Goal: Information Seeking & Learning: Learn about a topic

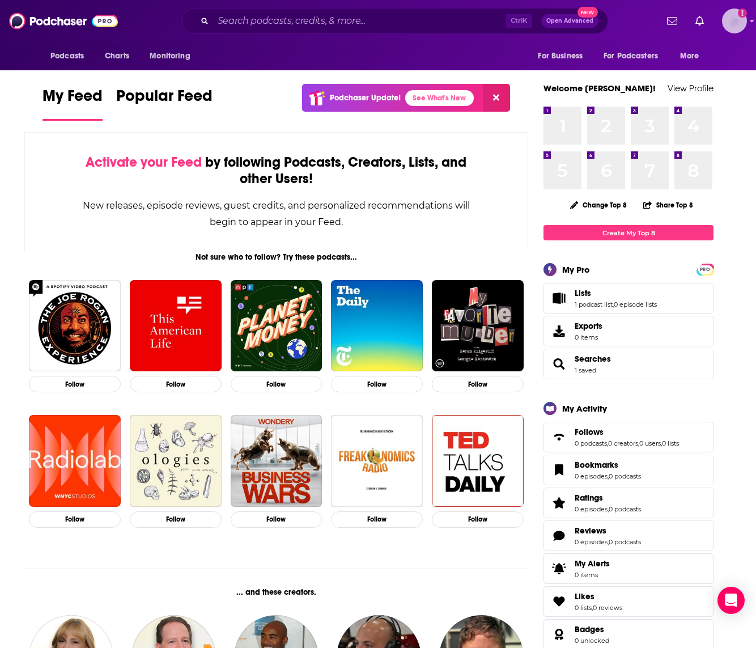
click at [737, 24] on img "Logged in as VHannley" at bounding box center [734, 21] width 25 height 25
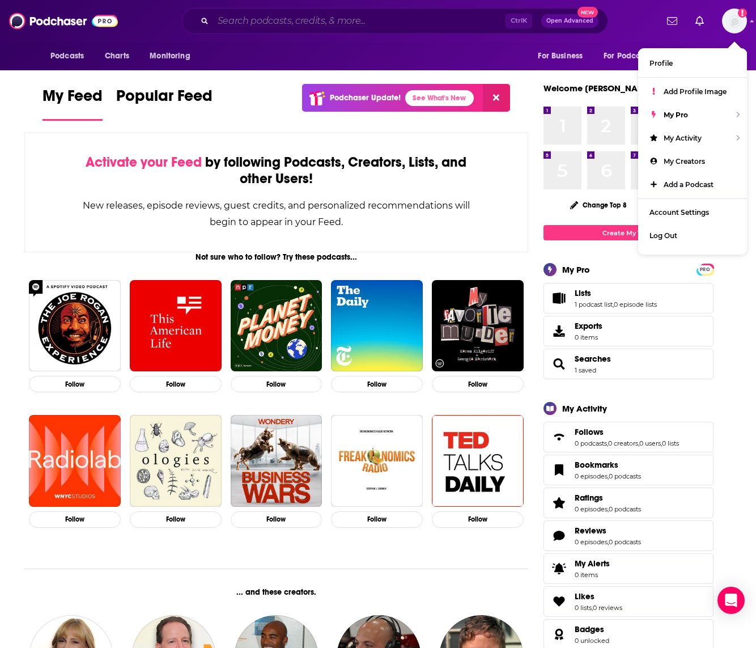
click at [453, 24] on input "Search podcasts, credits, & more..." at bounding box center [359, 21] width 292 height 18
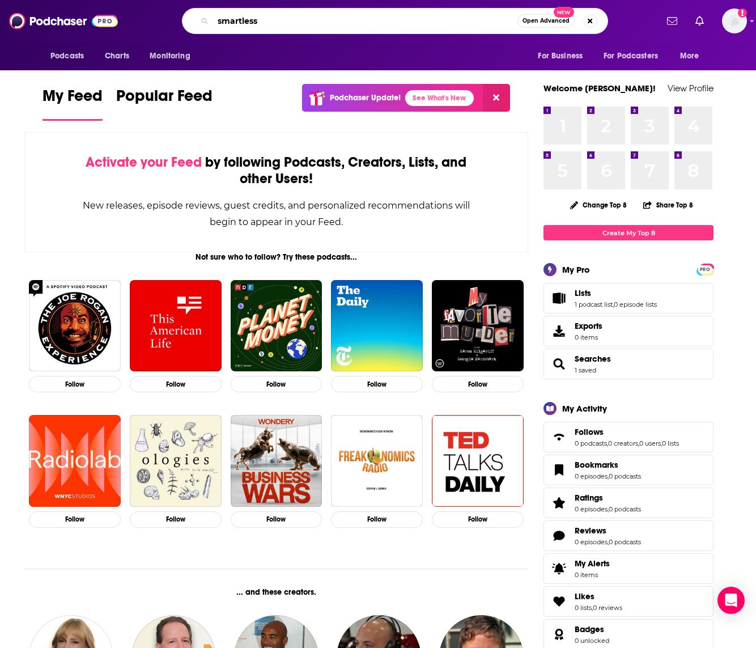
type input "smartless"
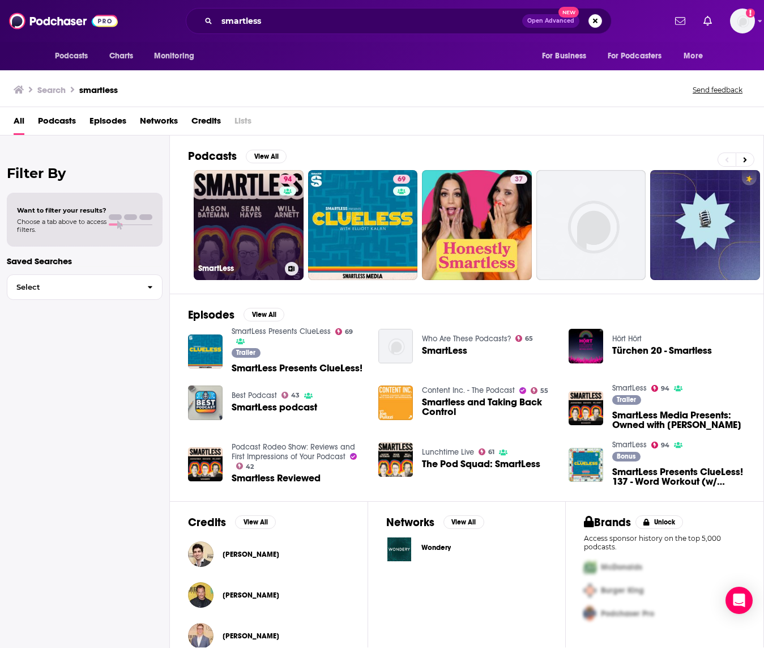
click at [228, 203] on link "94 SmartLess" at bounding box center [249, 225] width 110 height 110
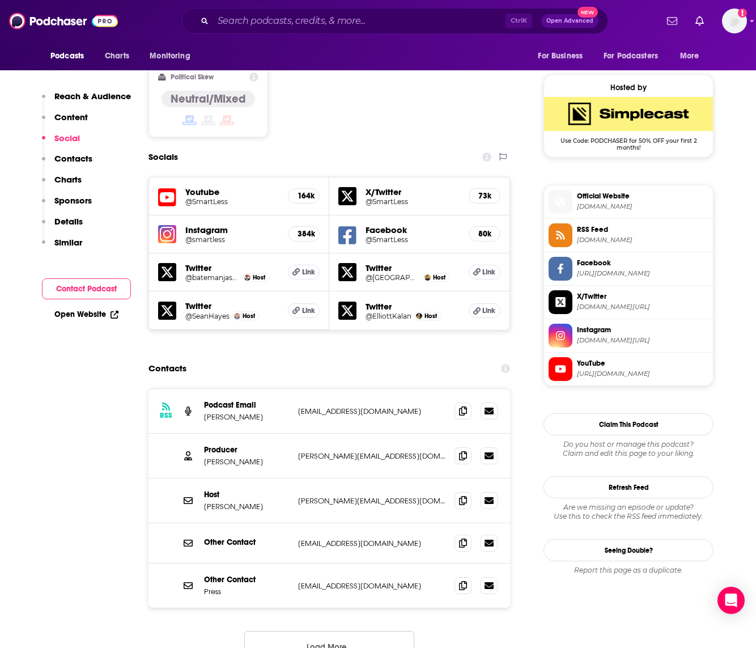
scroll to position [907, 0]
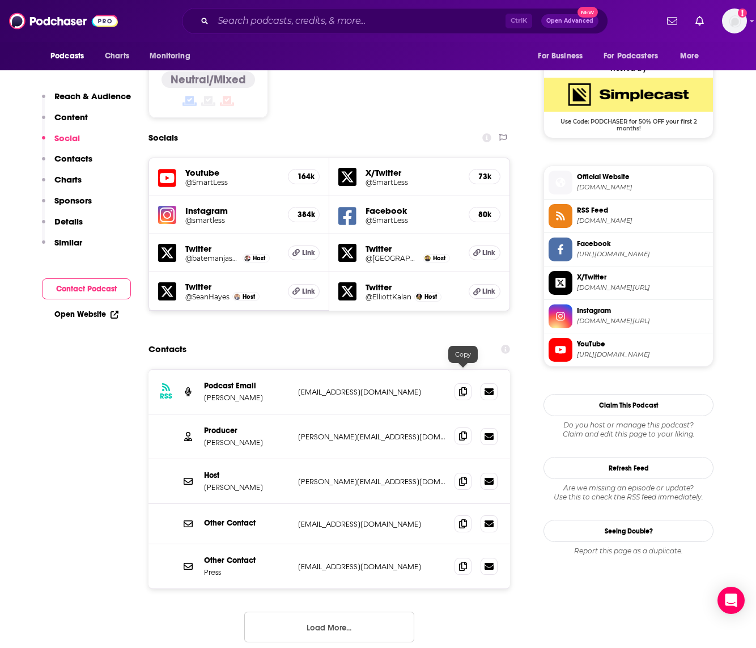
click at [463, 431] on icon at bounding box center [463, 435] width 8 height 9
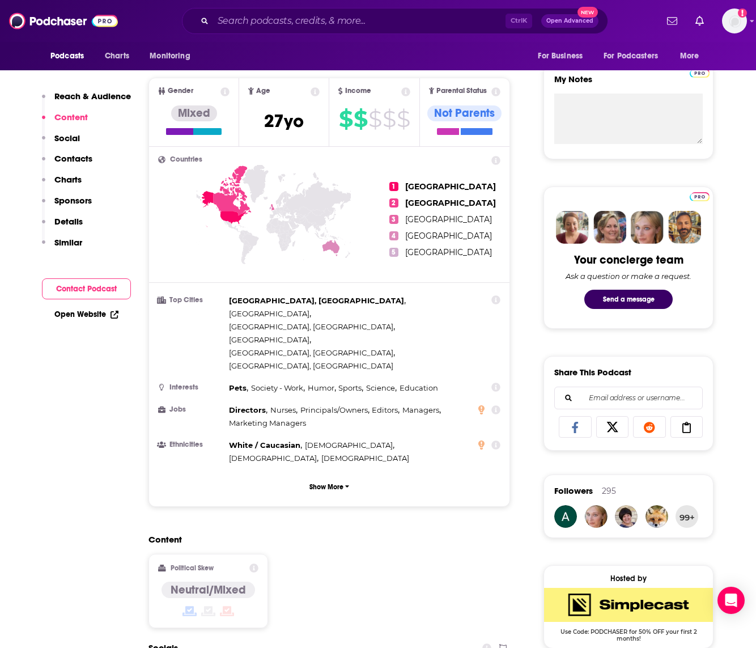
scroll to position [340, 0]
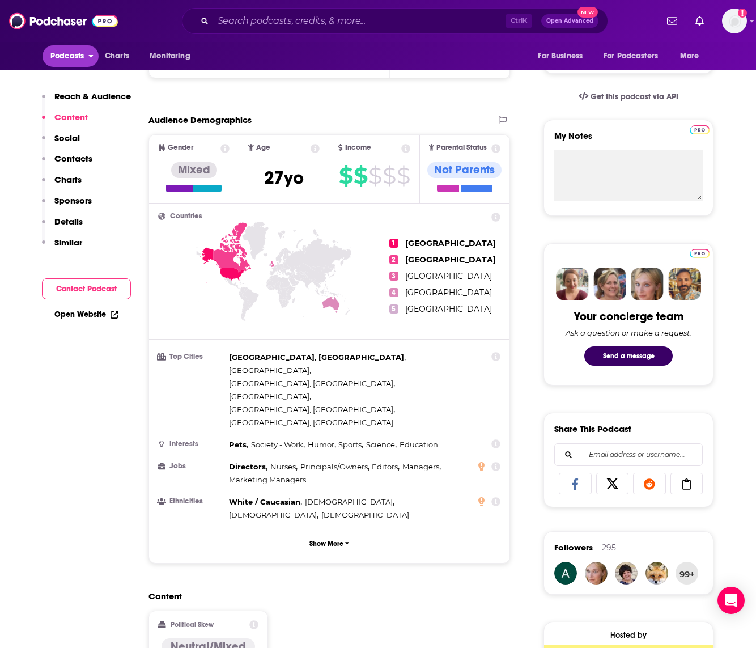
drag, startPoint x: 77, startPoint y: 50, endPoint x: 84, endPoint y: 57, distance: 10.4
click at [77, 50] on span "Podcasts" at bounding box center [66, 56] width 33 height 16
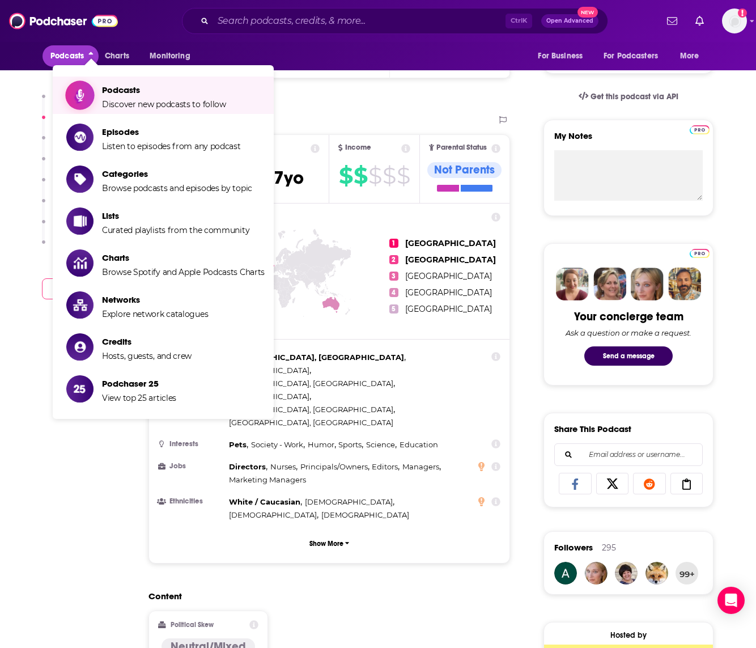
click at [168, 87] on span "Podcasts" at bounding box center [164, 89] width 124 height 11
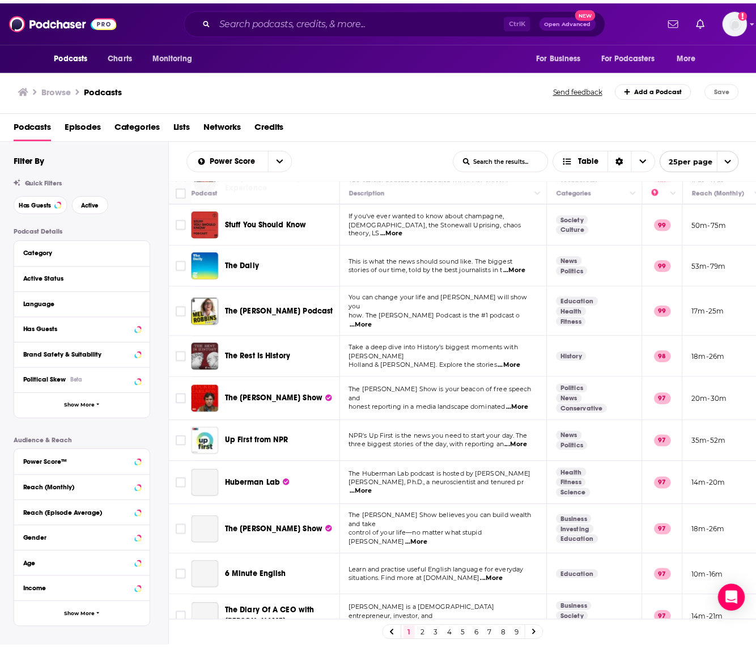
scroll to position [170, 0]
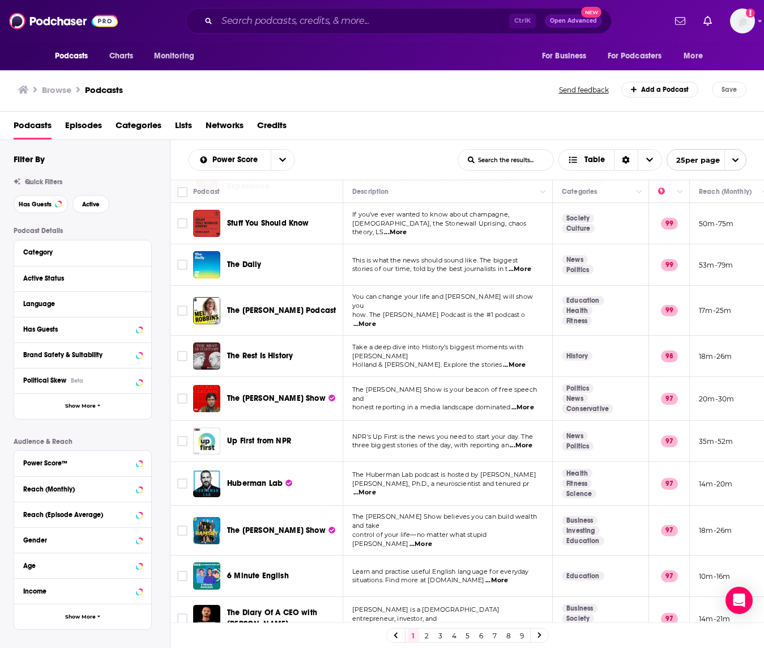
click at [526, 360] on span "...More" at bounding box center [514, 364] width 23 height 9
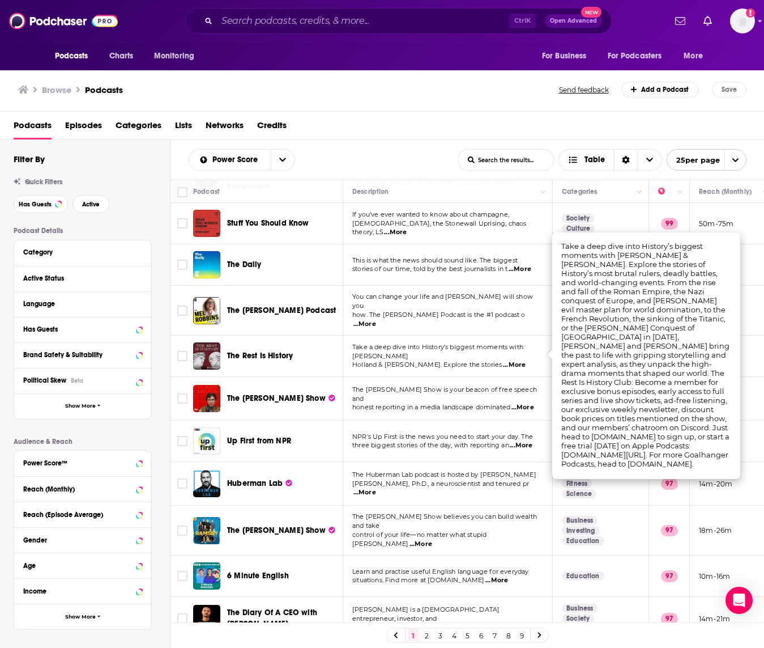
click at [347, 348] on td "Take a deep dive into History’s biggest moments with [PERSON_NAME] & [PERSON_NA…" at bounding box center [448, 355] width 210 height 41
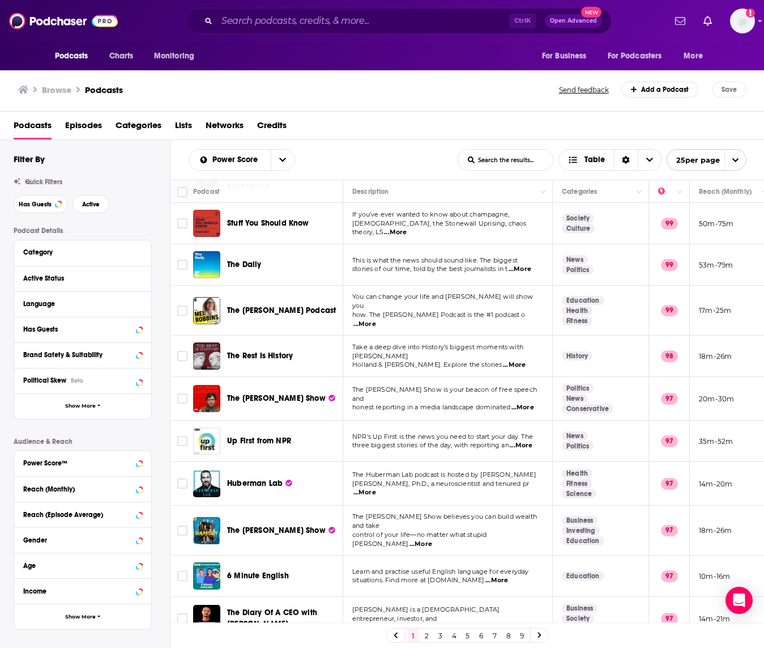
click at [275, 351] on span "The Rest Is History" at bounding box center [260, 356] width 66 height 10
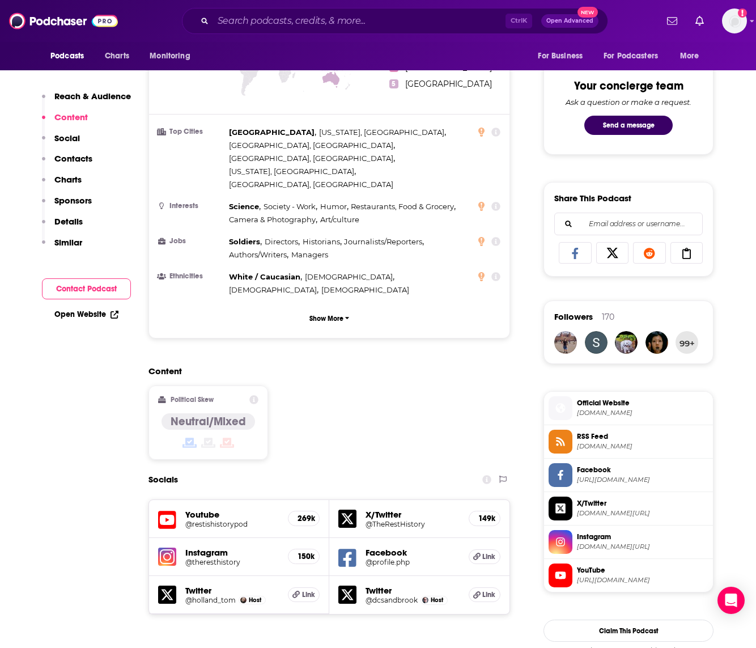
scroll to position [510, 0]
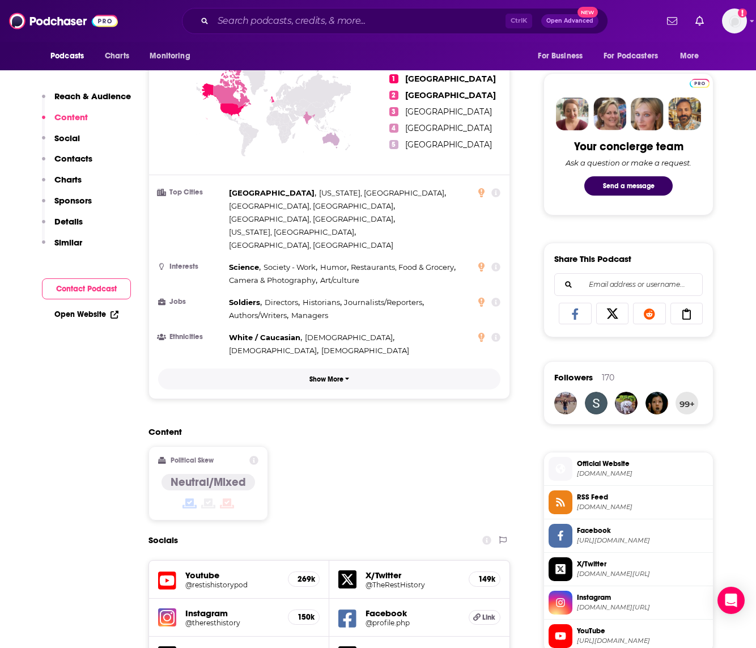
click at [321, 375] on p "Show More" at bounding box center [326, 379] width 34 height 8
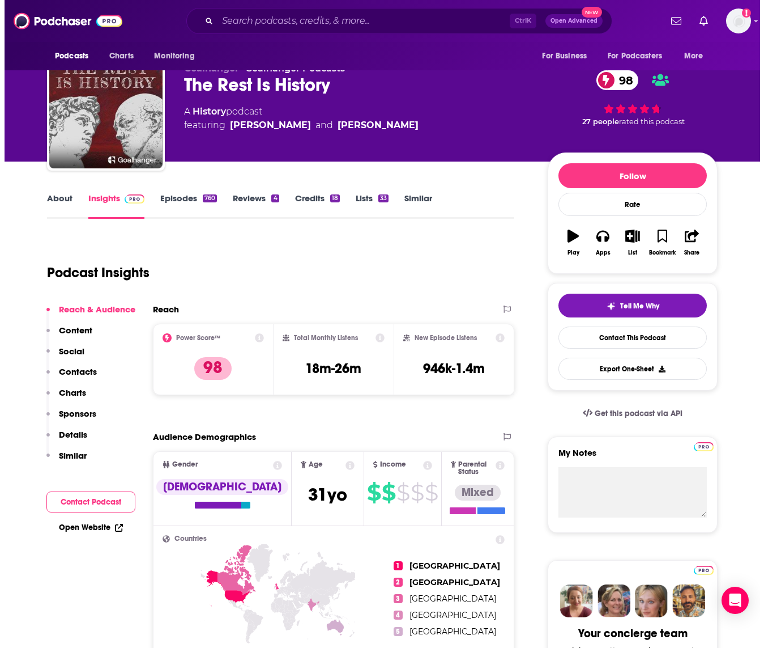
scroll to position [0, 0]
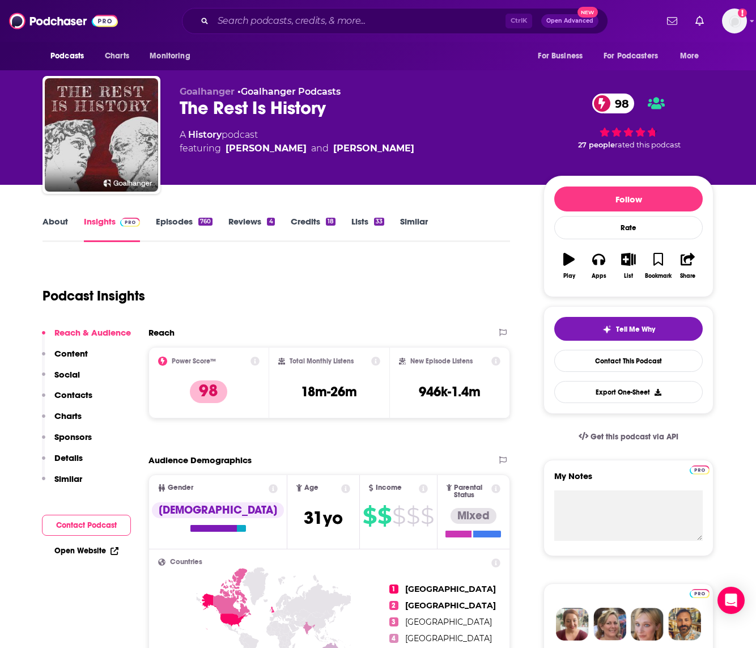
click at [198, 220] on div "760" at bounding box center [205, 222] width 14 height 8
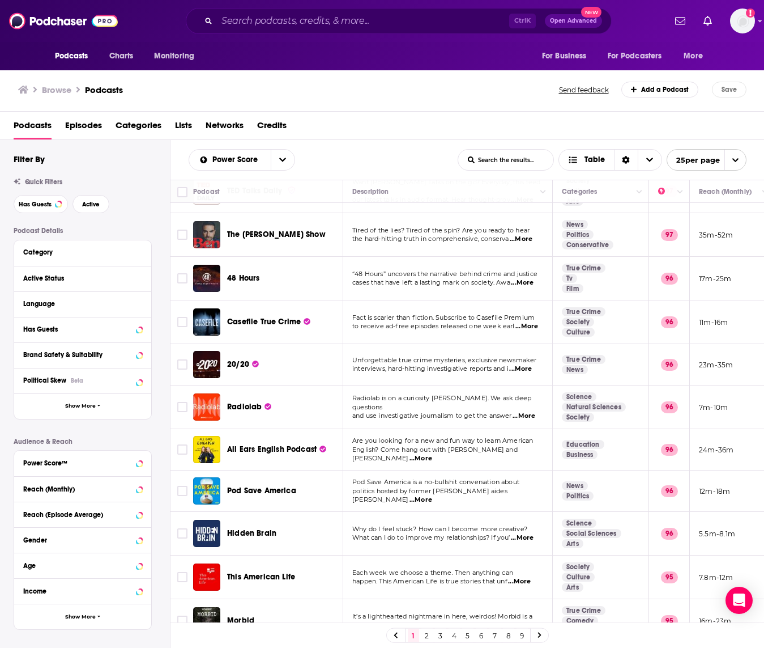
scroll to position [656, 0]
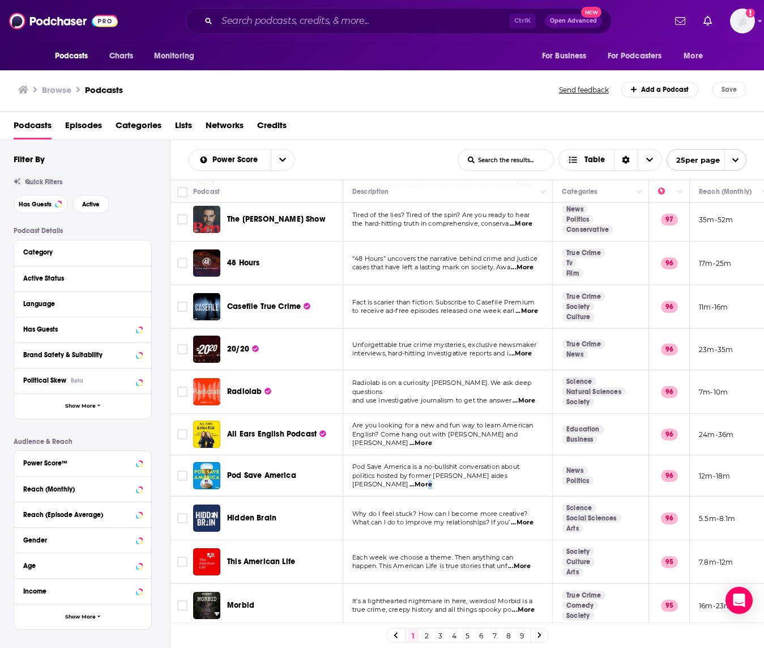
click at [432, 480] on span "...More" at bounding box center [421, 484] width 23 height 9
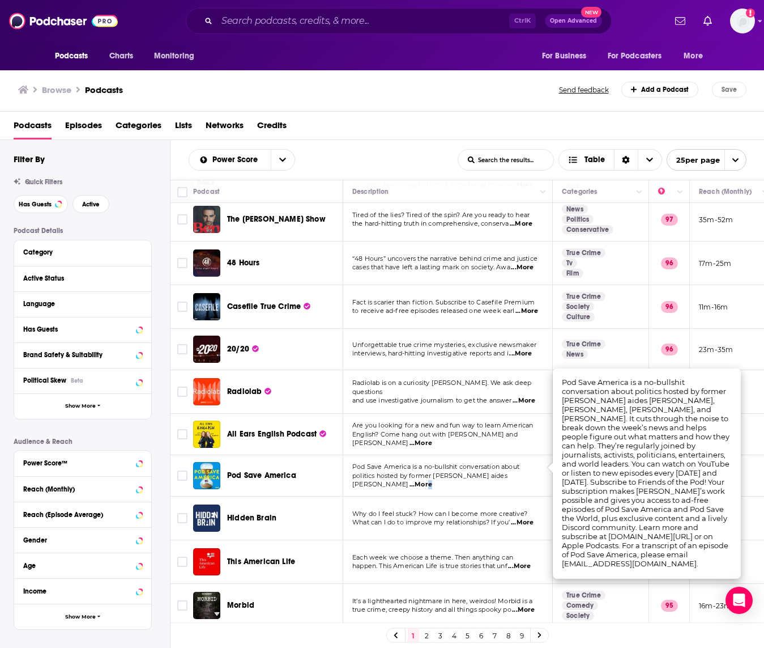
click at [294, 470] on span "Pod Save America" at bounding box center [261, 475] width 69 height 10
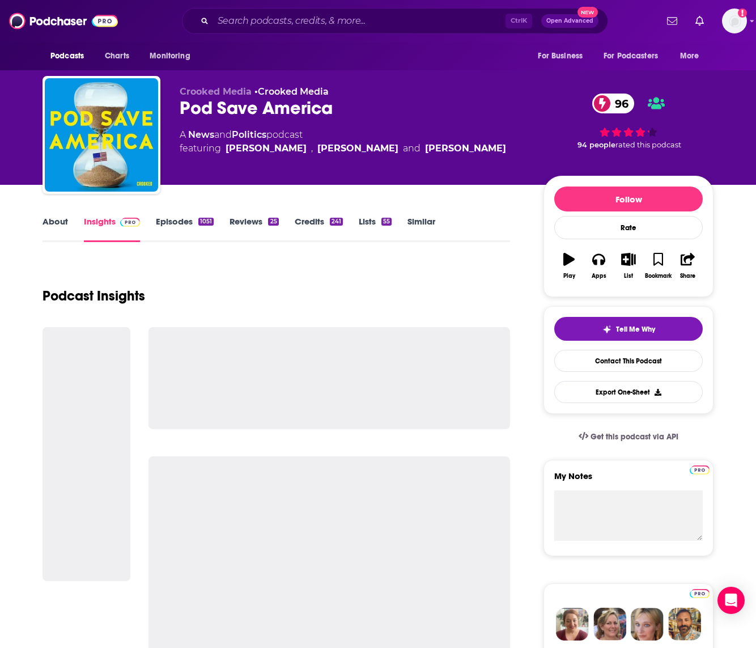
click at [177, 222] on link "Episodes 1051" at bounding box center [185, 229] width 58 height 26
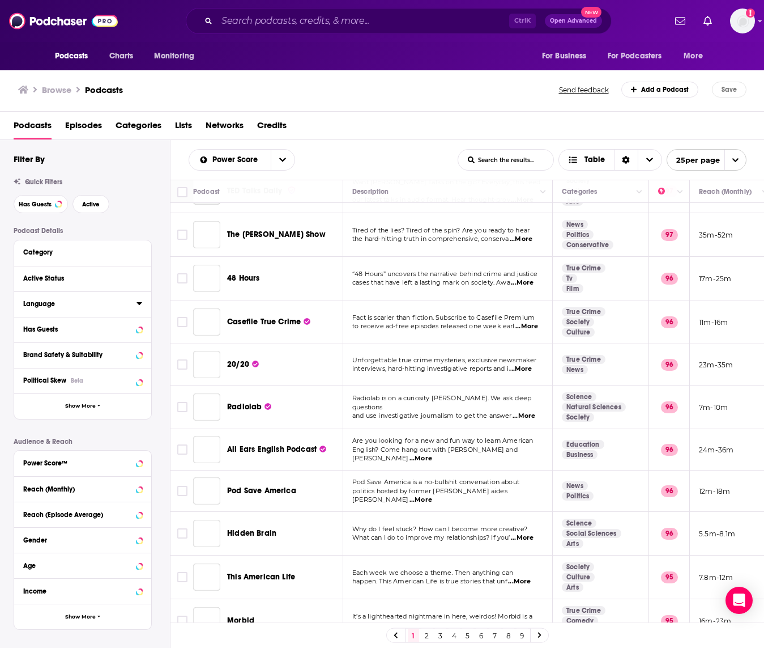
scroll to position [656, 0]
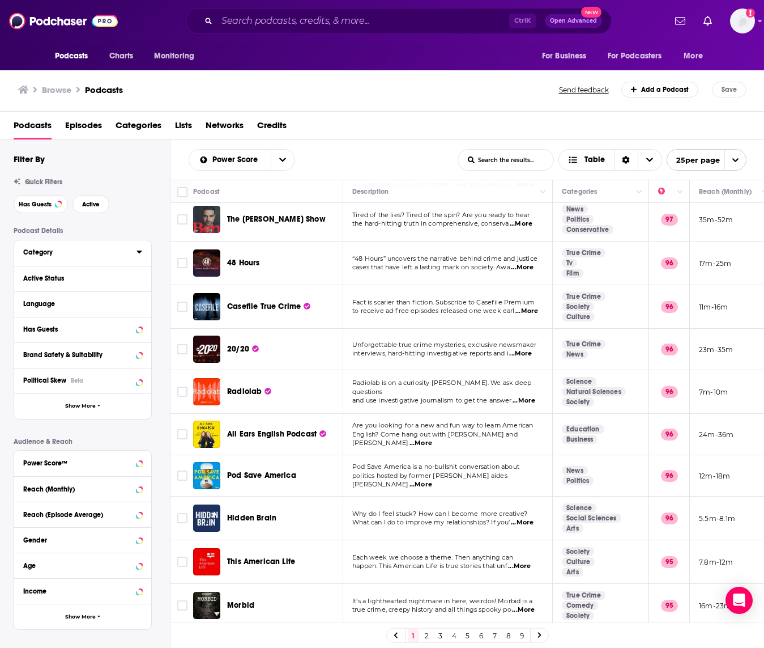
click at [73, 259] on button "Category" at bounding box center [79, 252] width 113 height 14
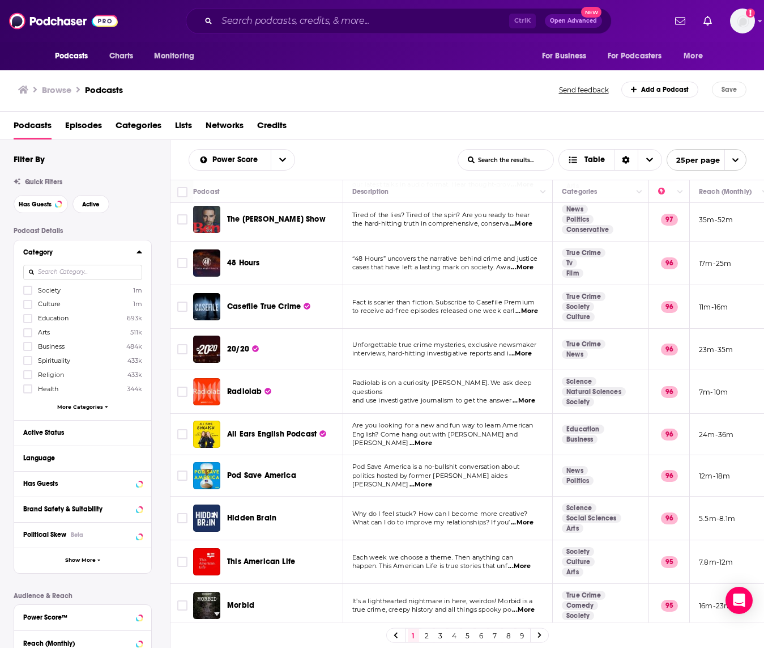
scroll to position [170, 0]
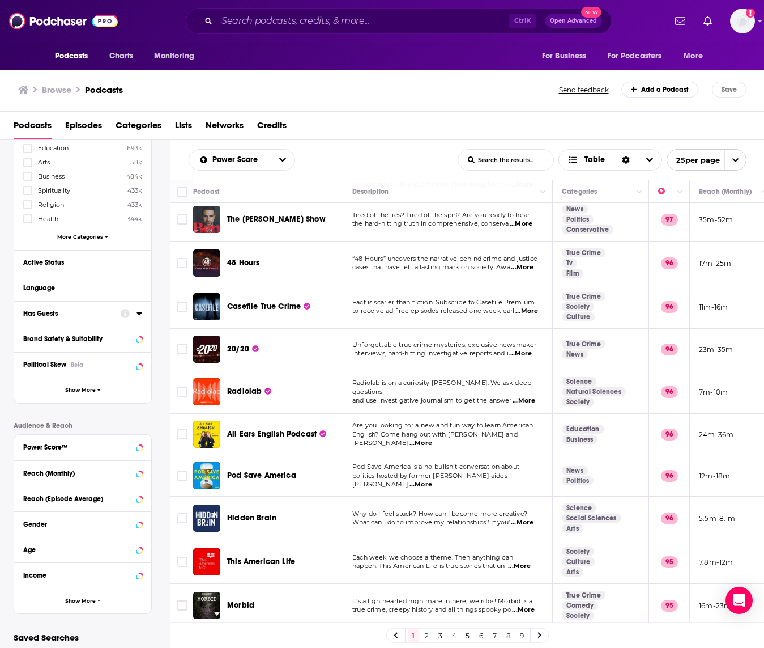
click at [86, 316] on div "Has Guests" at bounding box center [68, 313] width 90 height 8
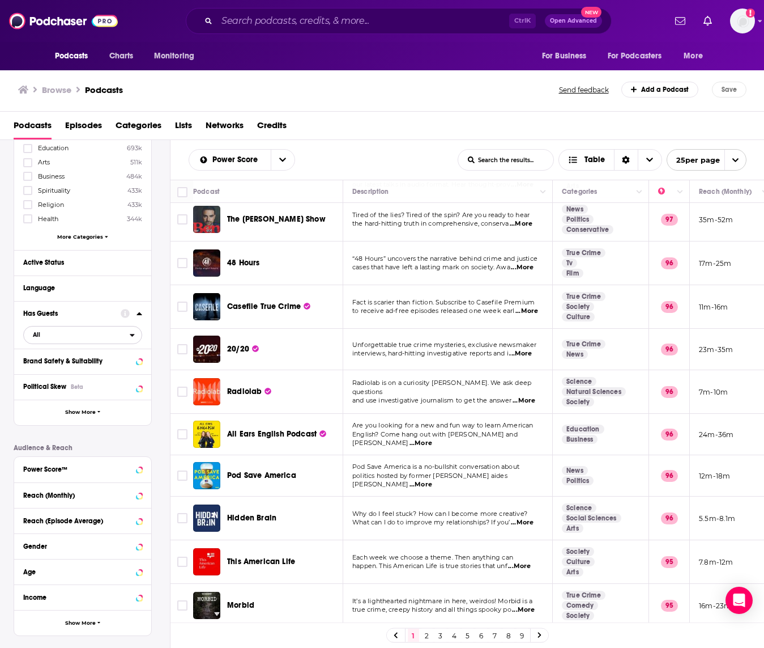
click at [46, 334] on span "All" at bounding box center [77, 334] width 106 height 15
click at [63, 372] on span "Has guests" at bounding box center [61, 372] width 64 height 6
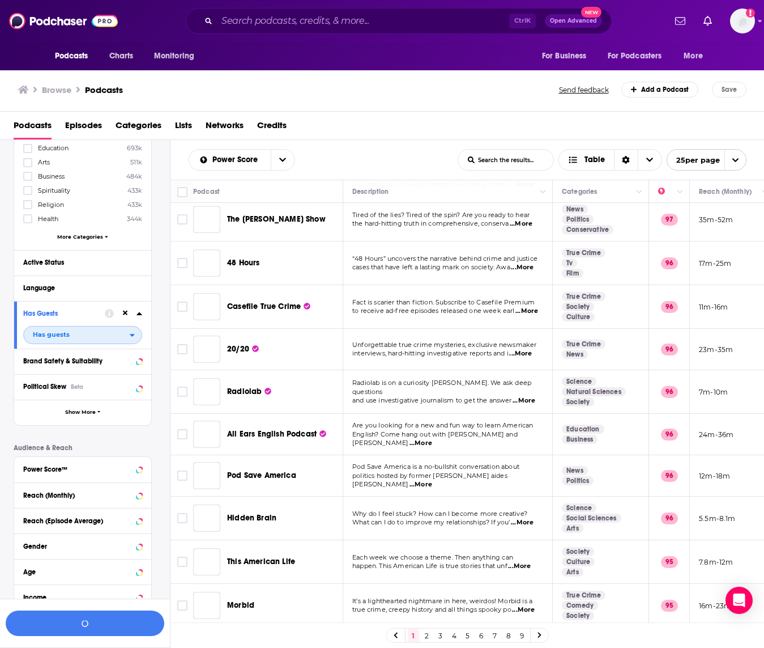
scroll to position [198, 0]
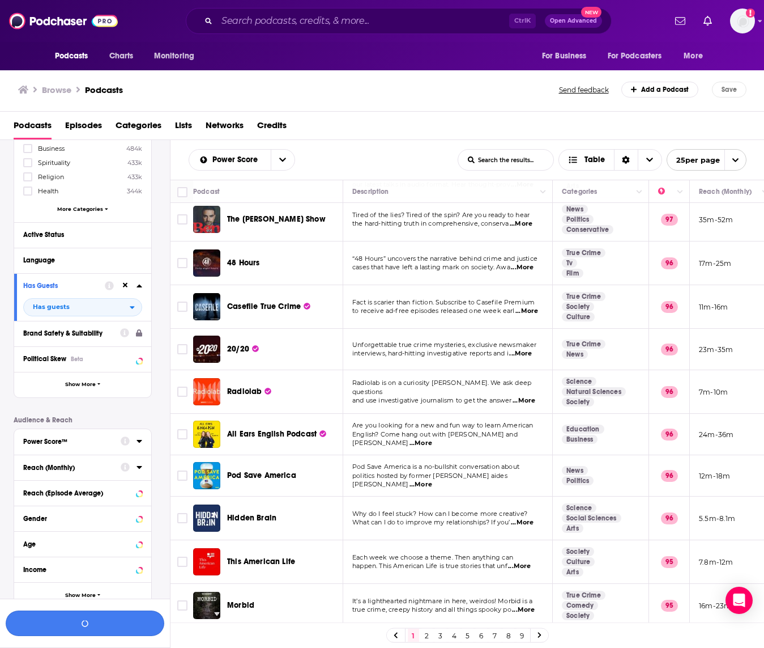
click at [82, 626] on button "button" at bounding box center [85, 623] width 159 height 26
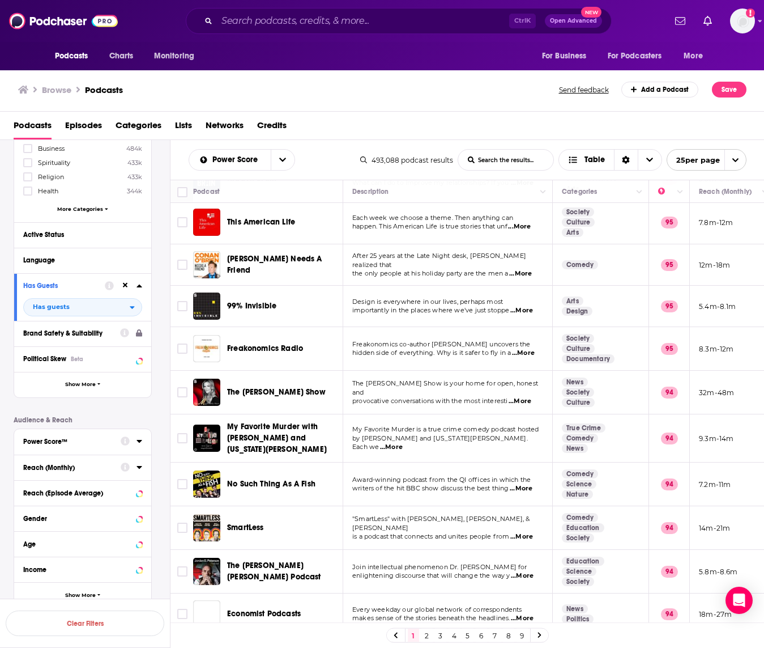
scroll to position [665, 0]
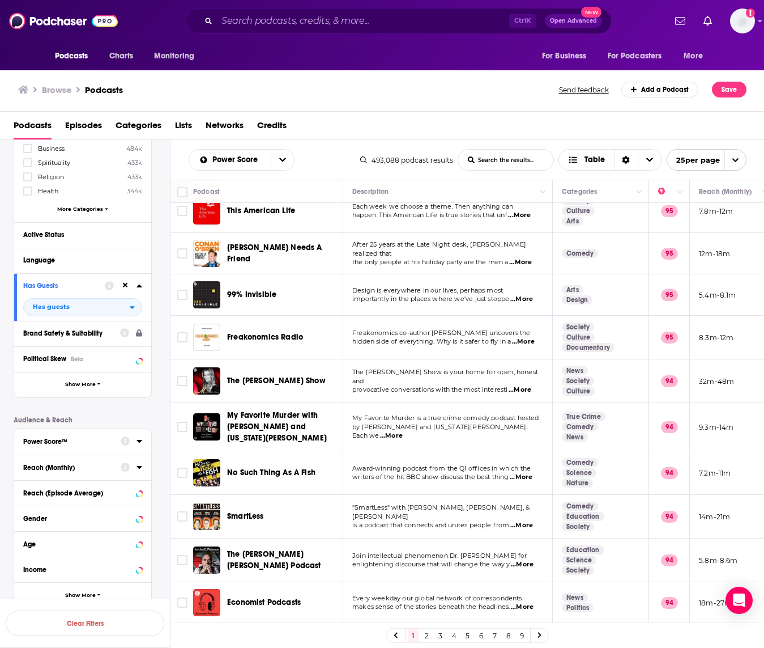
click at [427, 634] on link "2" at bounding box center [427, 635] width 11 height 14
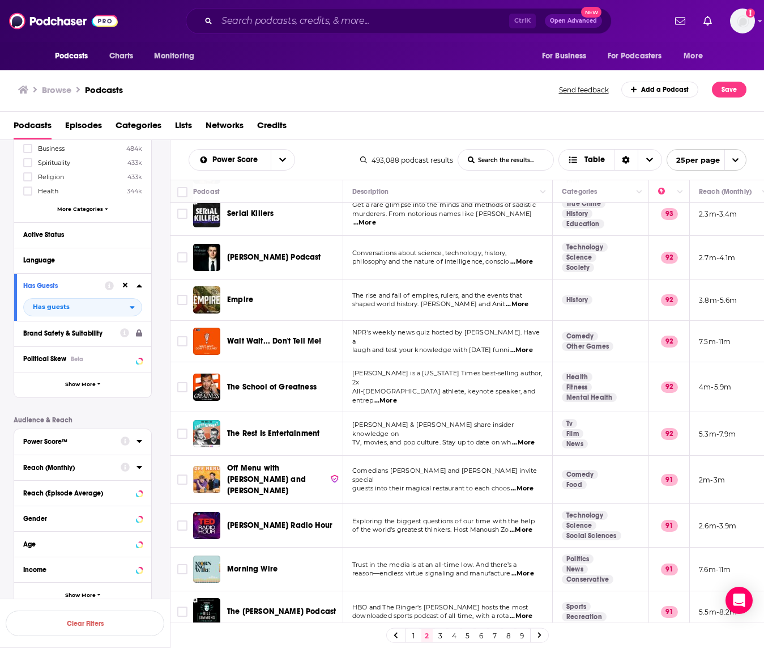
scroll to position [663, 0]
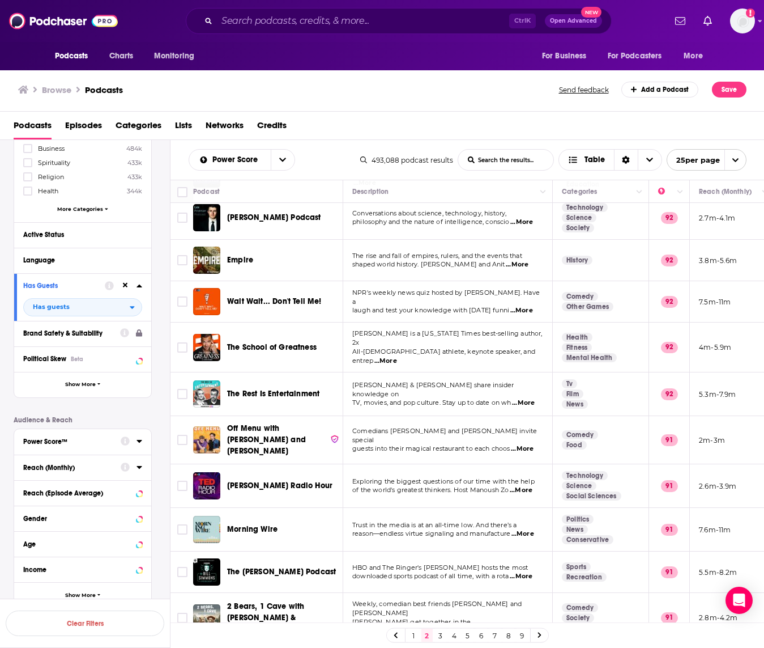
click at [437, 633] on link "3" at bounding box center [440, 635] width 11 height 14
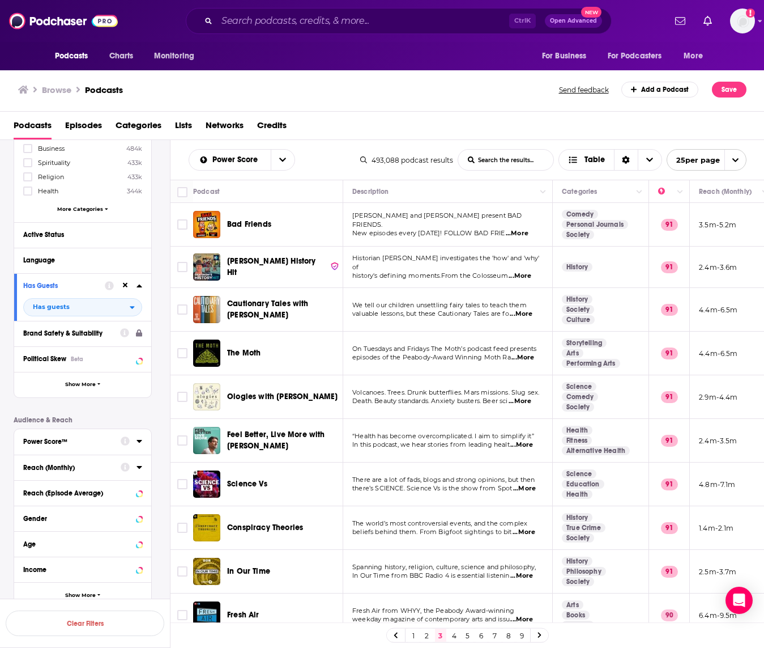
click at [520, 271] on span "...More" at bounding box center [520, 275] width 23 height 9
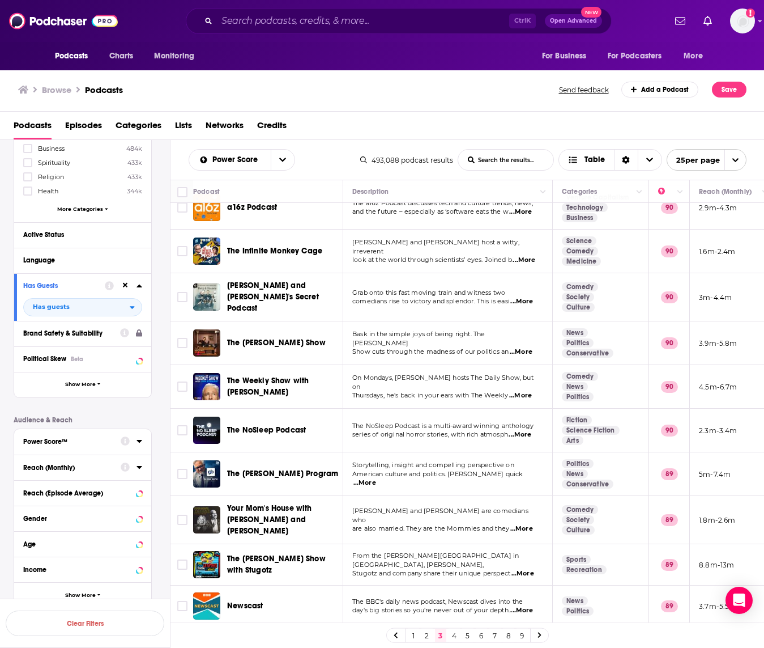
scroll to position [670, 0]
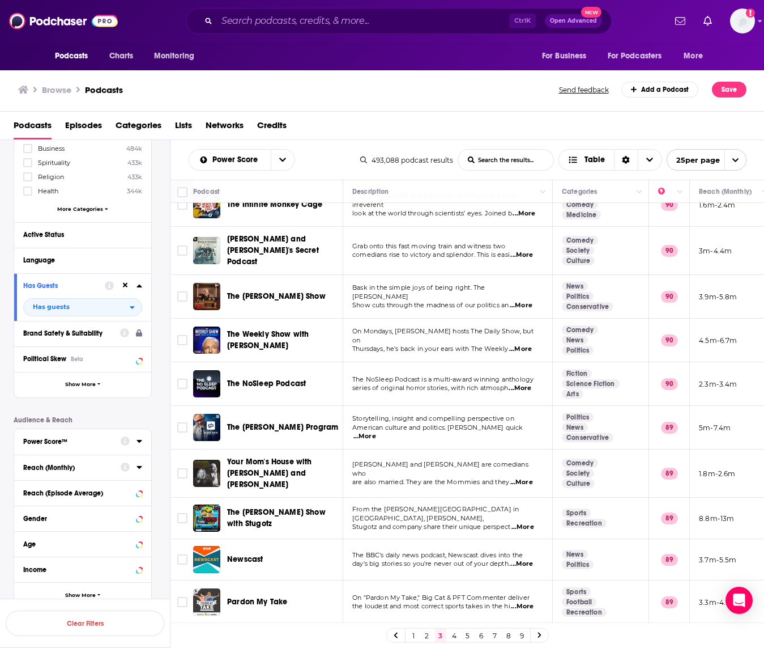
click at [457, 639] on link "4" at bounding box center [454, 635] width 11 height 14
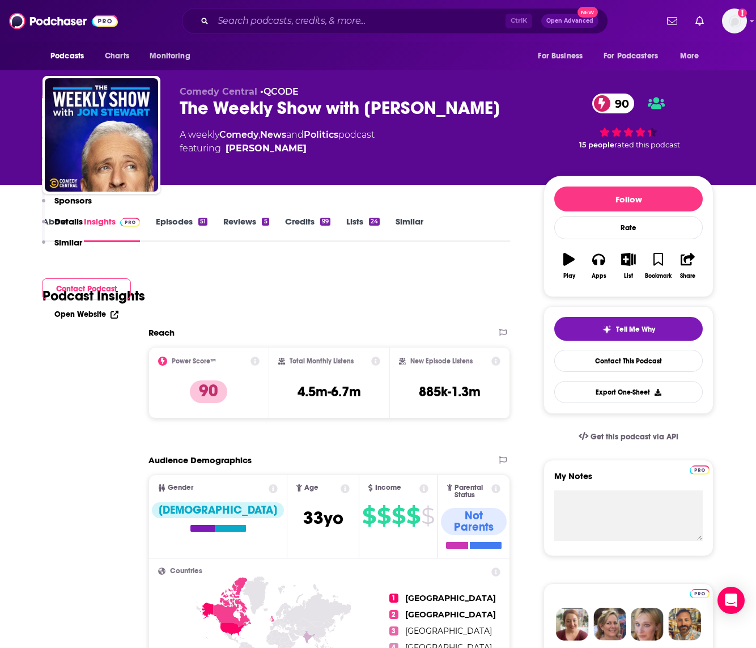
scroll to position [567, 0]
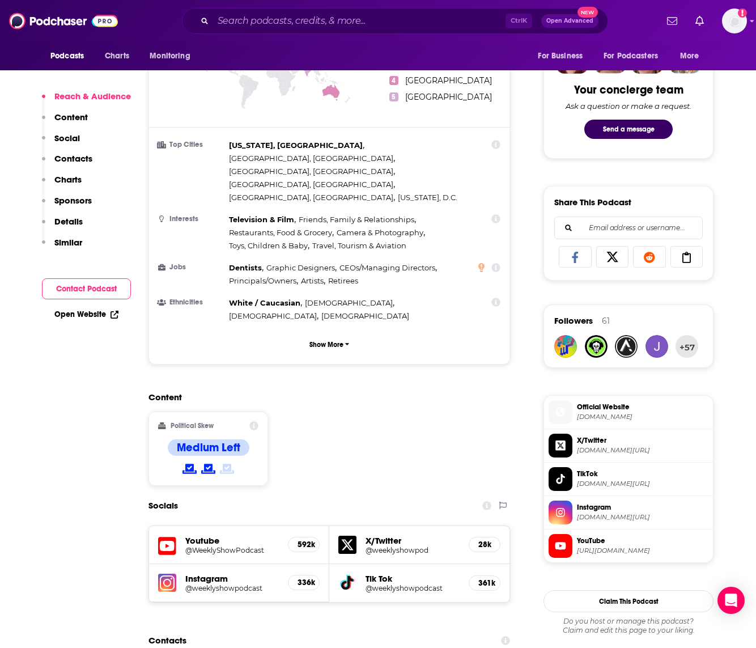
drag, startPoint x: 37, startPoint y: 615, endPoint x: 162, endPoint y: 573, distance: 131.5
